Goal: Find specific page/section: Find specific page/section

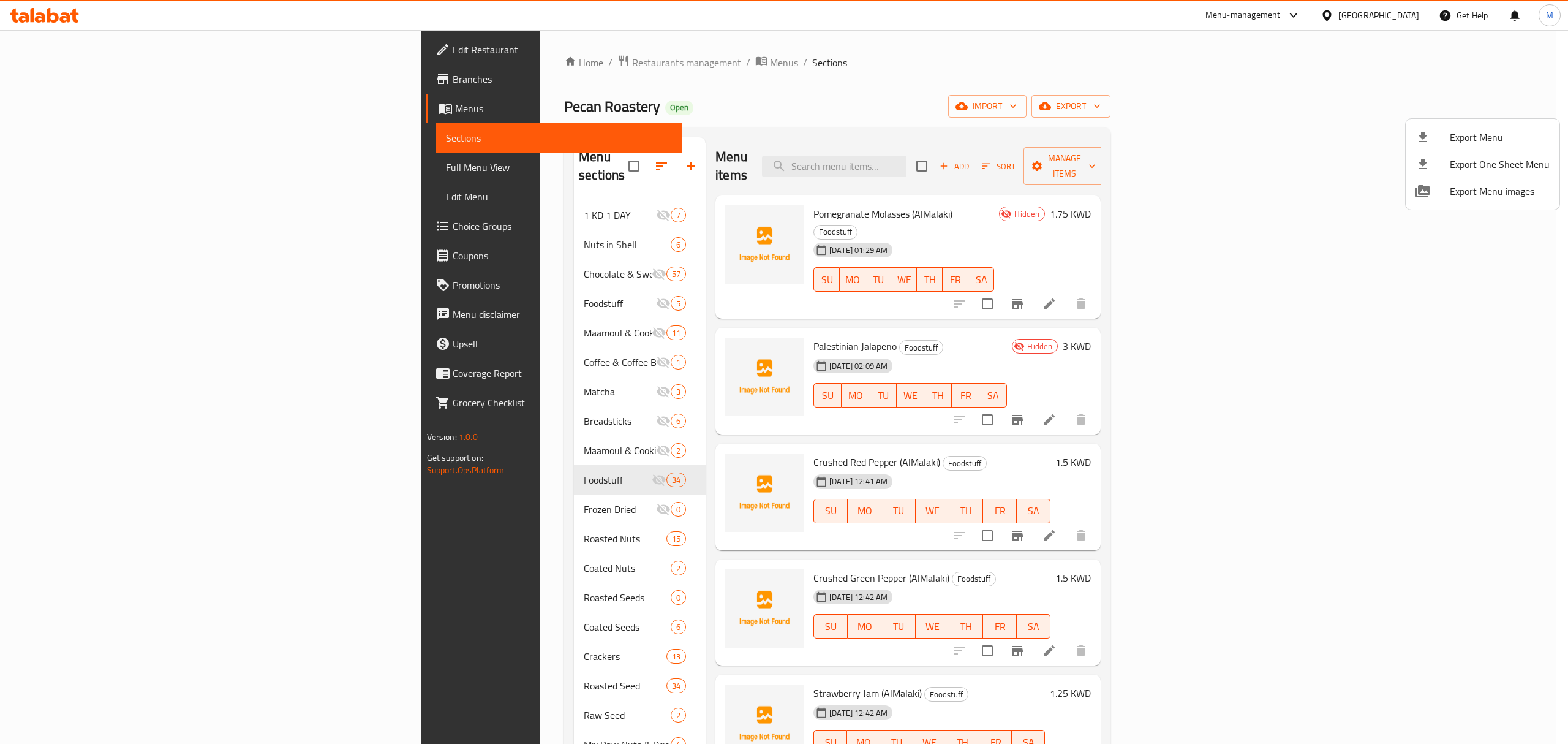
drag, startPoint x: 0, startPoint y: 0, endPoint x: 1415, endPoint y: 24, distance: 1415.2
click at [1375, 18] on div at bounding box center [784, 372] width 1568 height 744
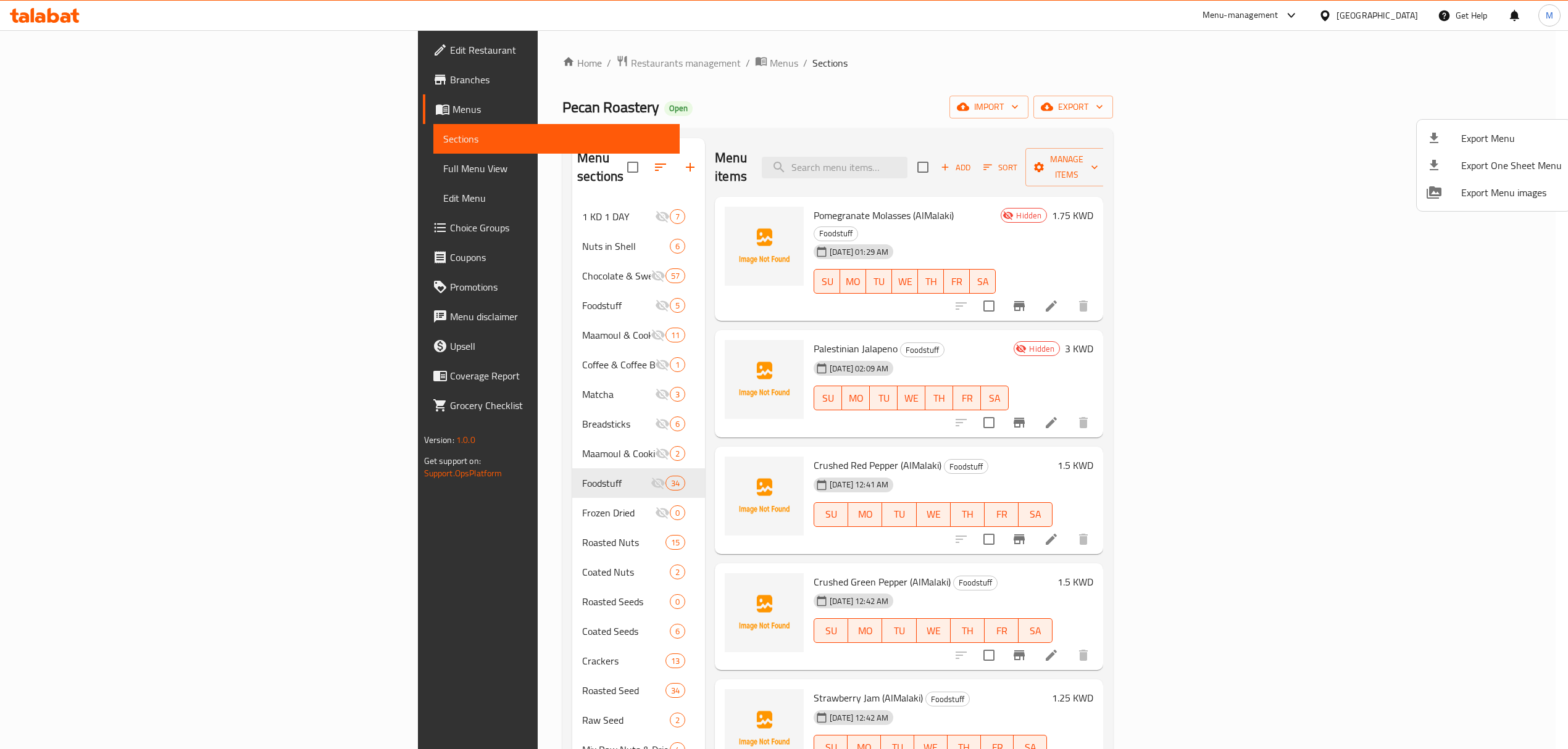
click at [1426, 24] on div "[GEOGRAPHIC_DATA]" at bounding box center [1368, 16] width 119 height 30
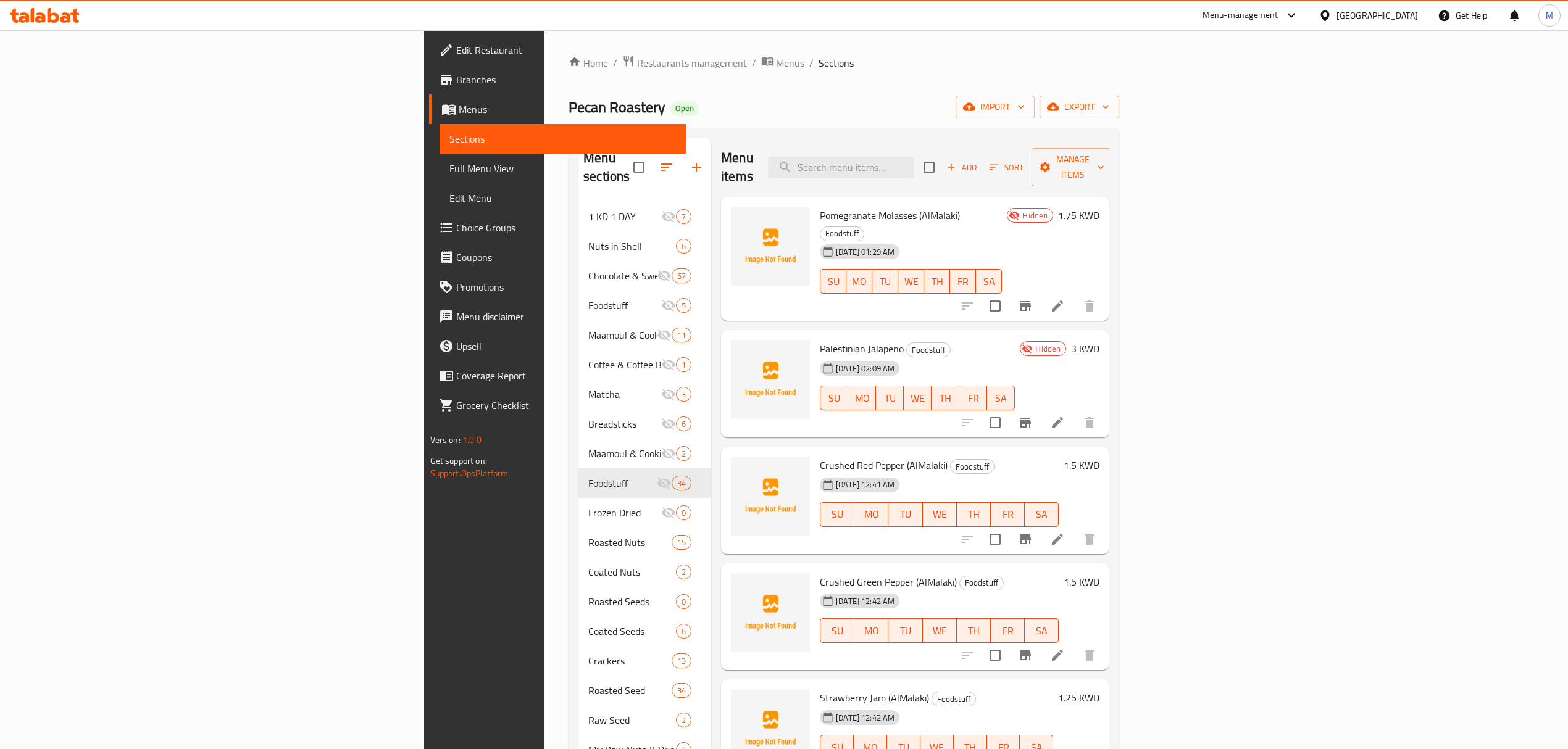
click at [1417, 15] on div "[GEOGRAPHIC_DATA]" at bounding box center [1377, 16] width 82 height 13
click at [1263, 319] on div "[GEOGRAPHIC_DATA]" at bounding box center [1284, 323] width 82 height 13
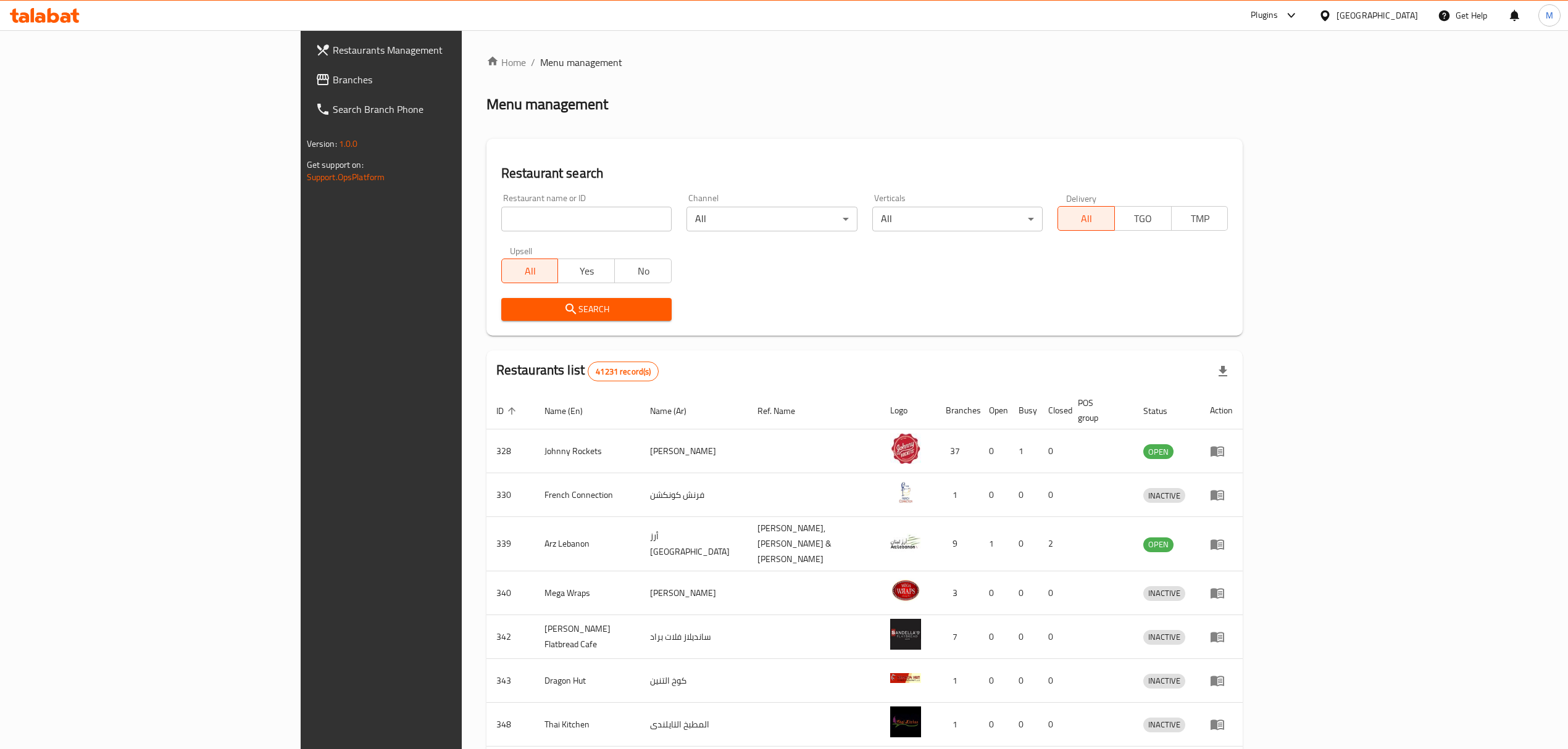
click at [332, 79] on span "Branches" at bounding box center [442, 79] width 220 height 15
